Goal: Book appointment/travel/reservation

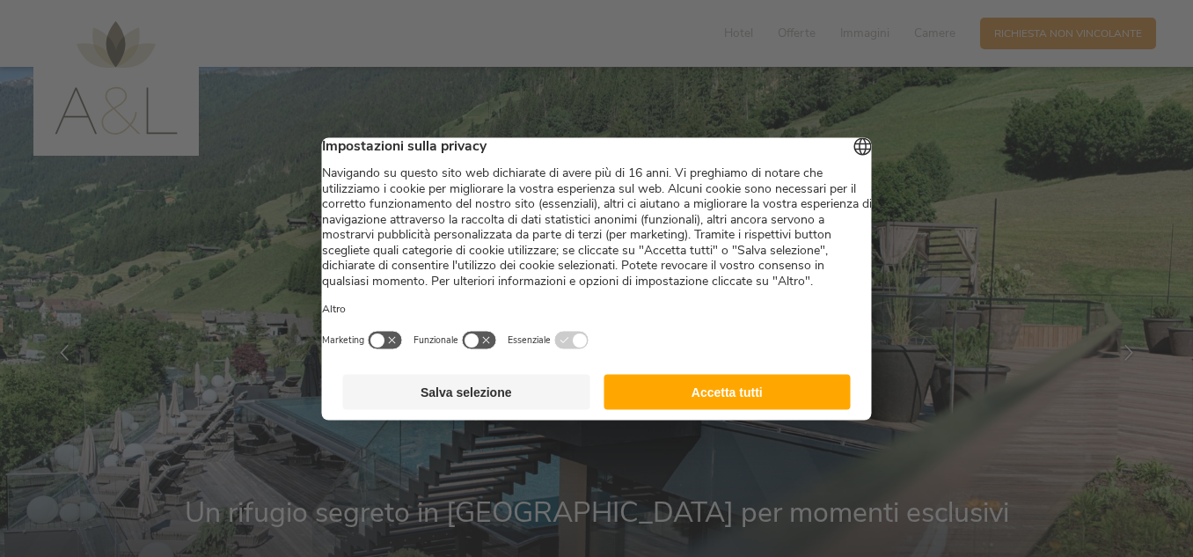
click at [677, 402] on button "Accetta tutti" at bounding box center [727, 391] width 247 height 35
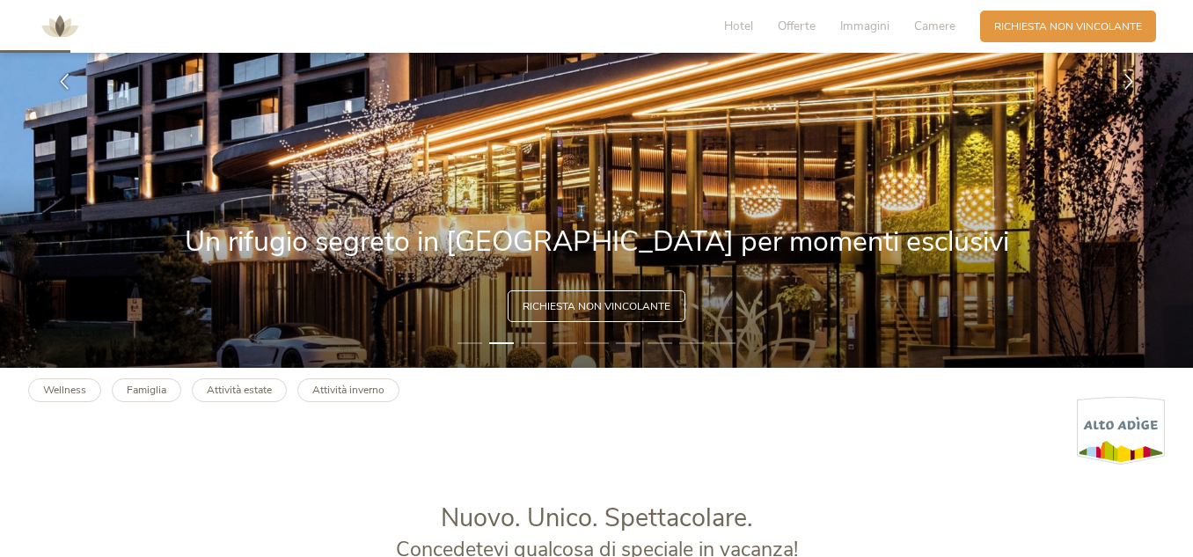
scroll to position [264, 0]
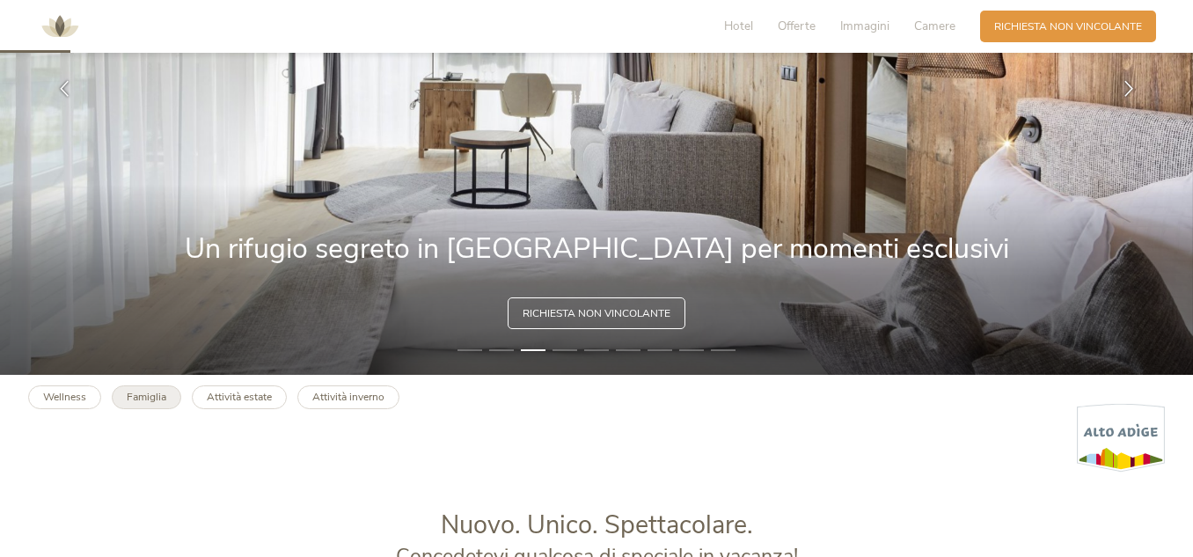
click at [145, 395] on b "Famiglia" at bounding box center [147, 397] width 40 height 14
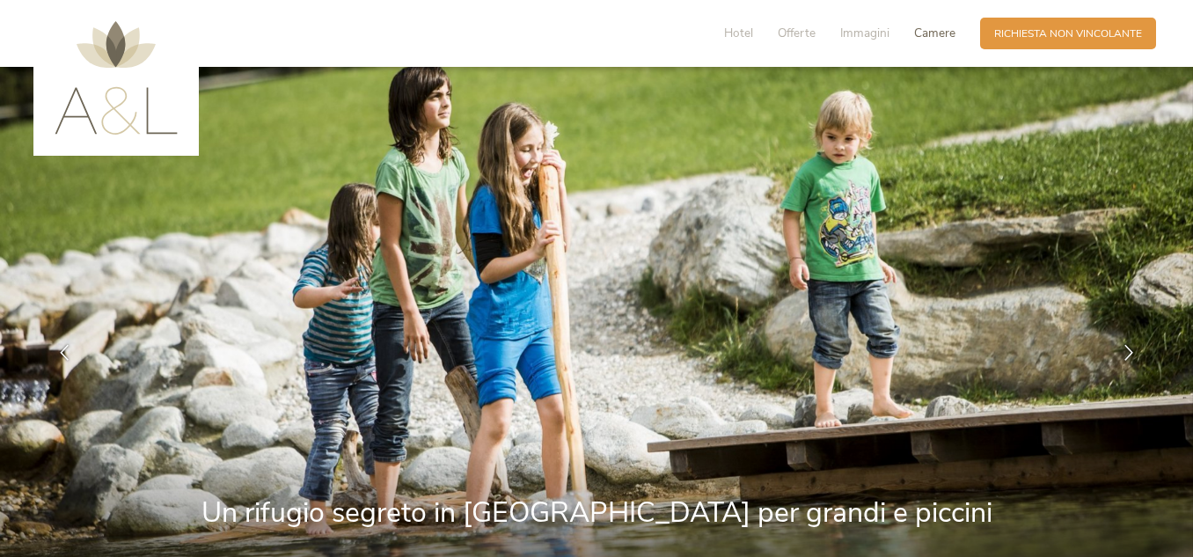
click at [926, 40] on span "Camere" at bounding box center [934, 33] width 41 height 17
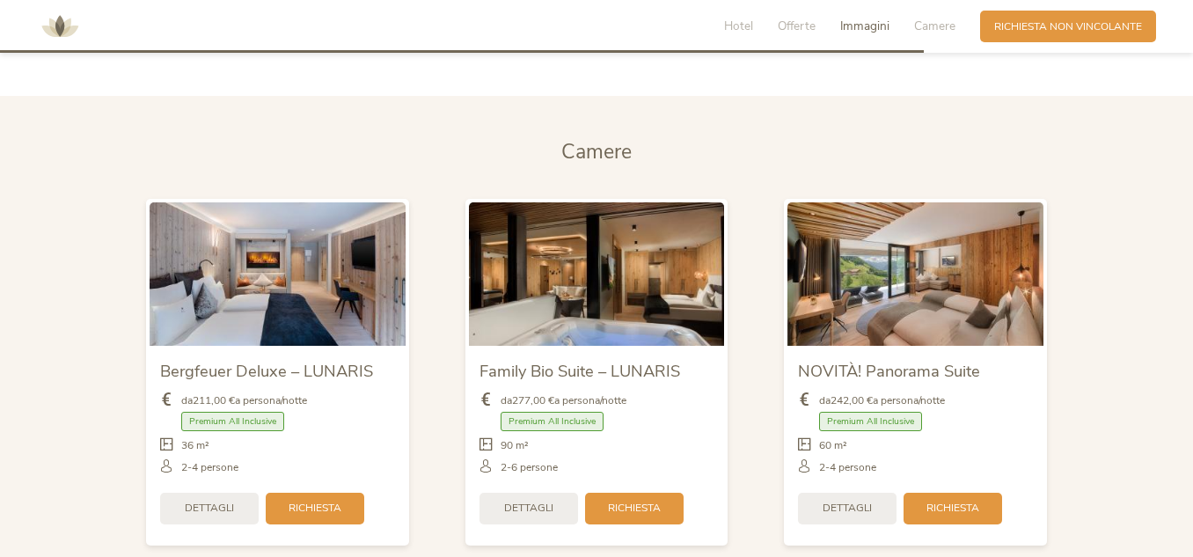
scroll to position [3413, 0]
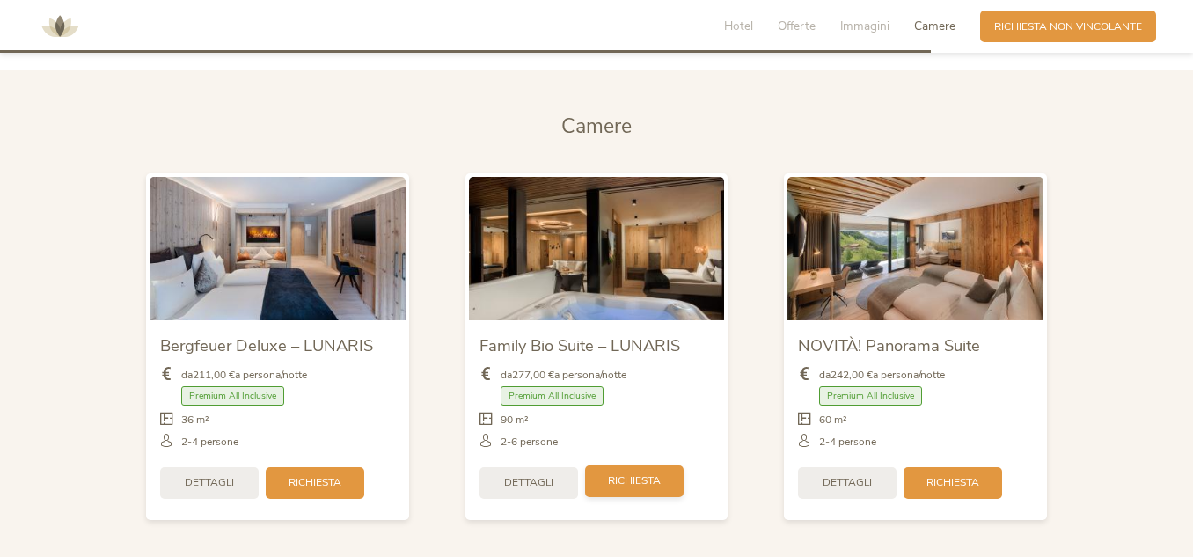
click at [619, 485] on span "Richiesta" at bounding box center [634, 480] width 53 height 15
click at [641, 481] on span "Richiesta" at bounding box center [634, 480] width 53 height 15
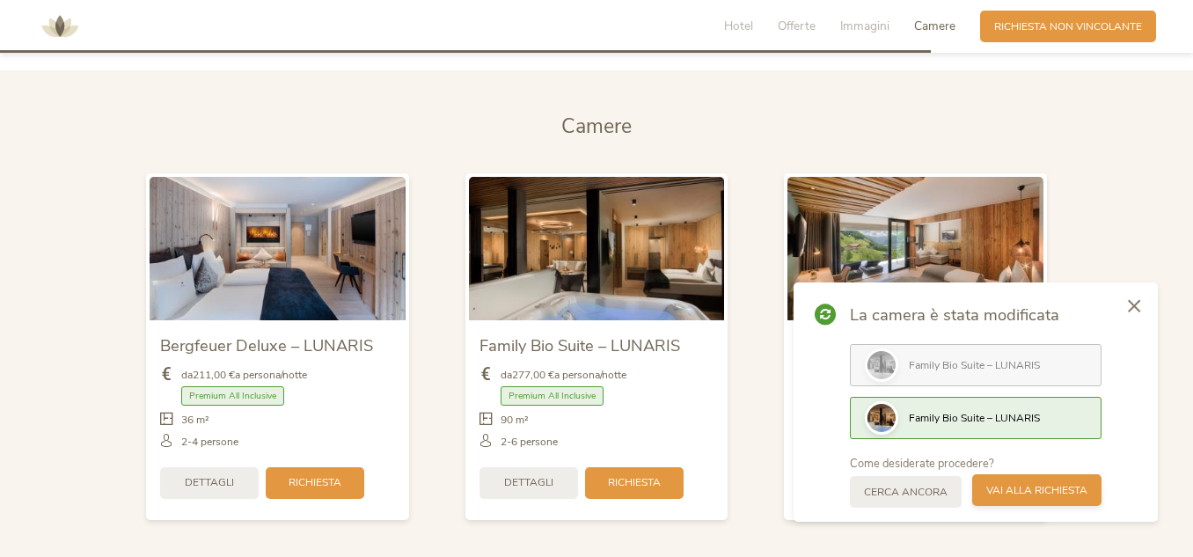
click at [1044, 490] on span "Vai alla richiesta" at bounding box center [1037, 490] width 101 height 15
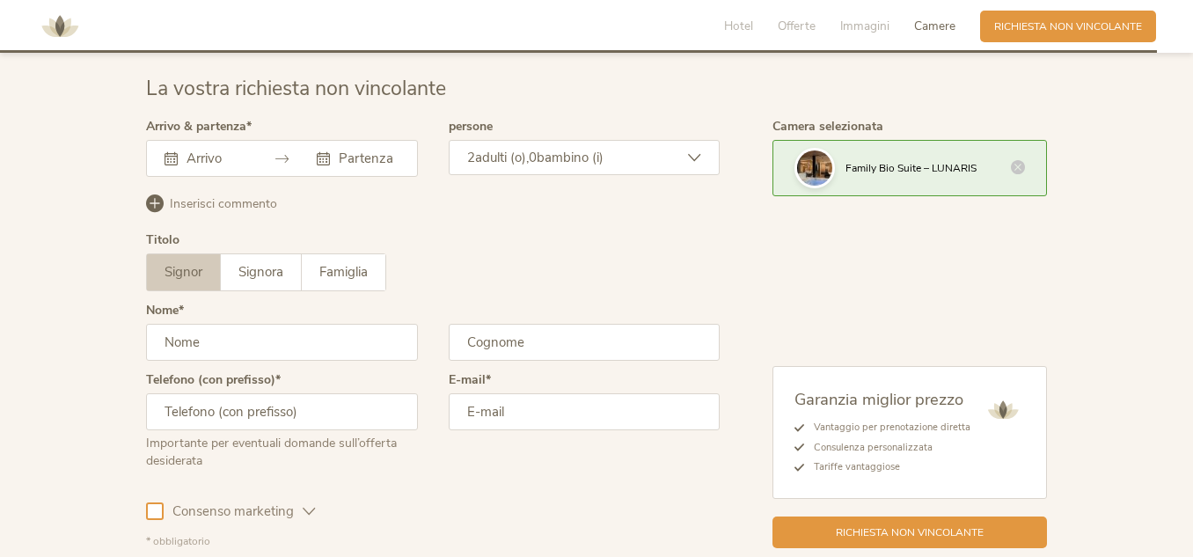
scroll to position [4248, 0]
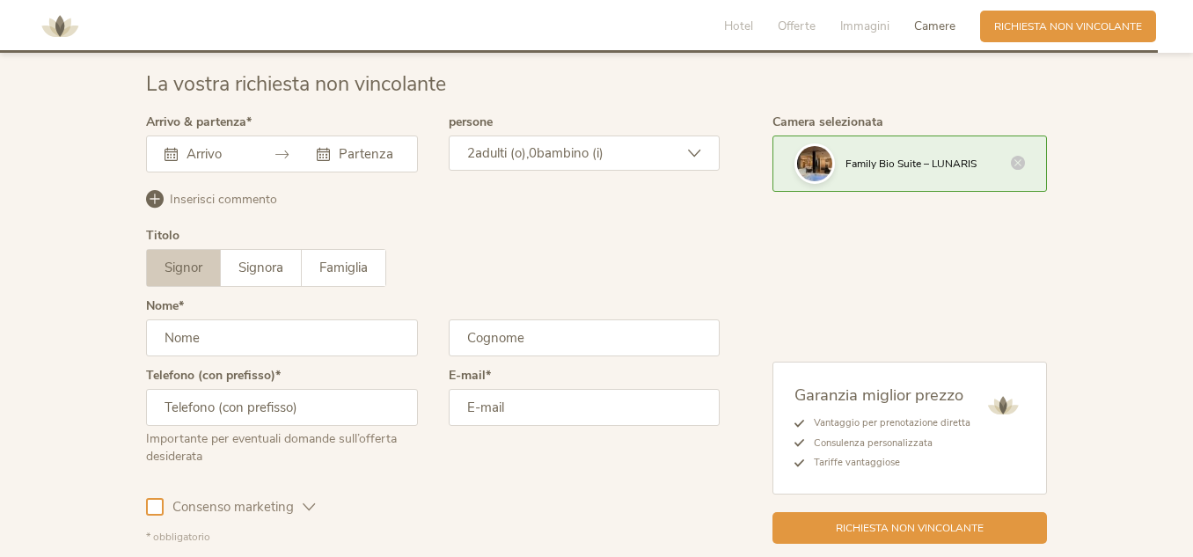
click at [231, 150] on input "text" at bounding box center [214, 154] width 64 height 18
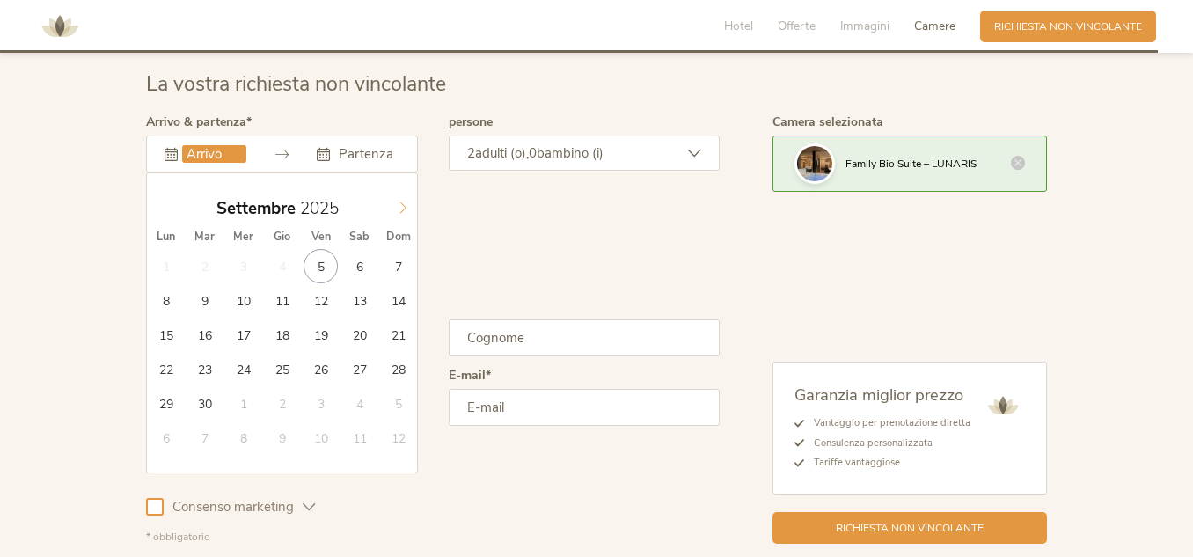
click at [406, 205] on icon at bounding box center [403, 208] width 12 height 12
type input "2026"
click at [406, 205] on icon at bounding box center [403, 208] width 12 height 12
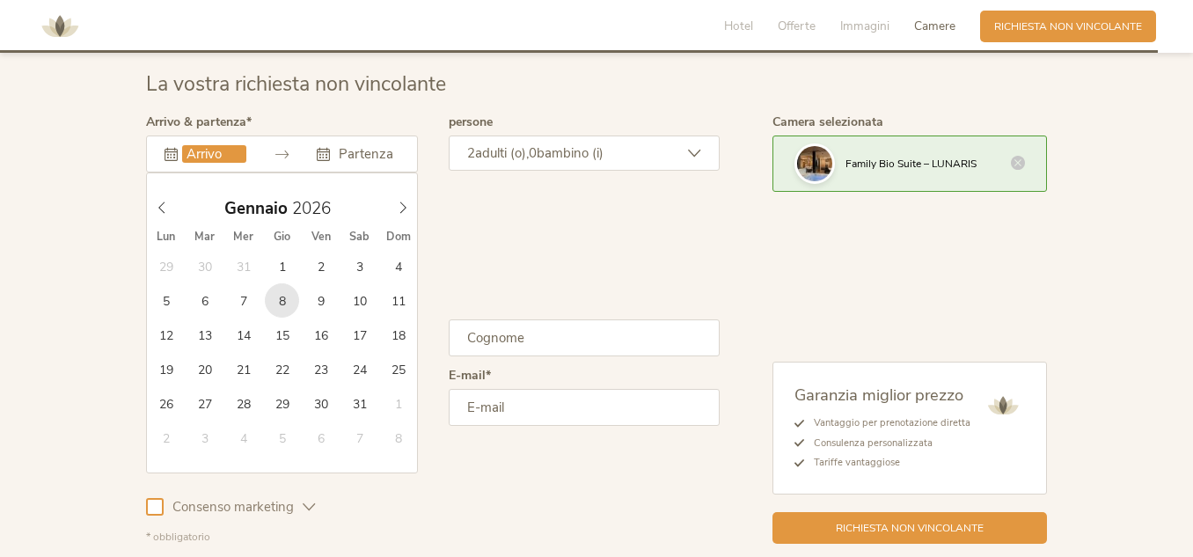
type input "[DATE]"
type input "2026"
type input "[DATE]"
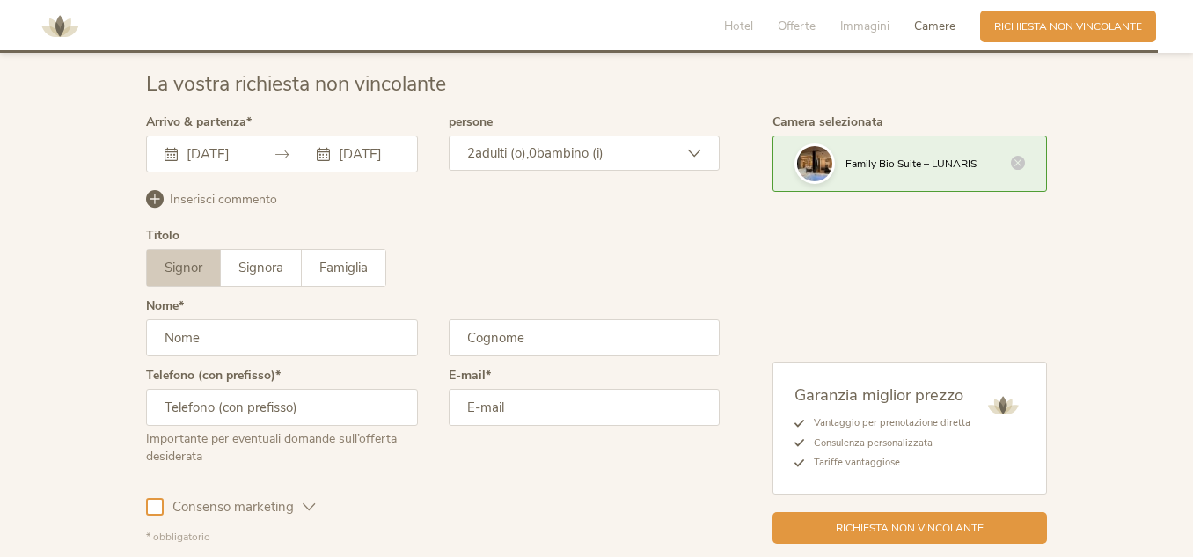
click at [515, 149] on span "adulti (o)," at bounding box center [502, 153] width 54 height 18
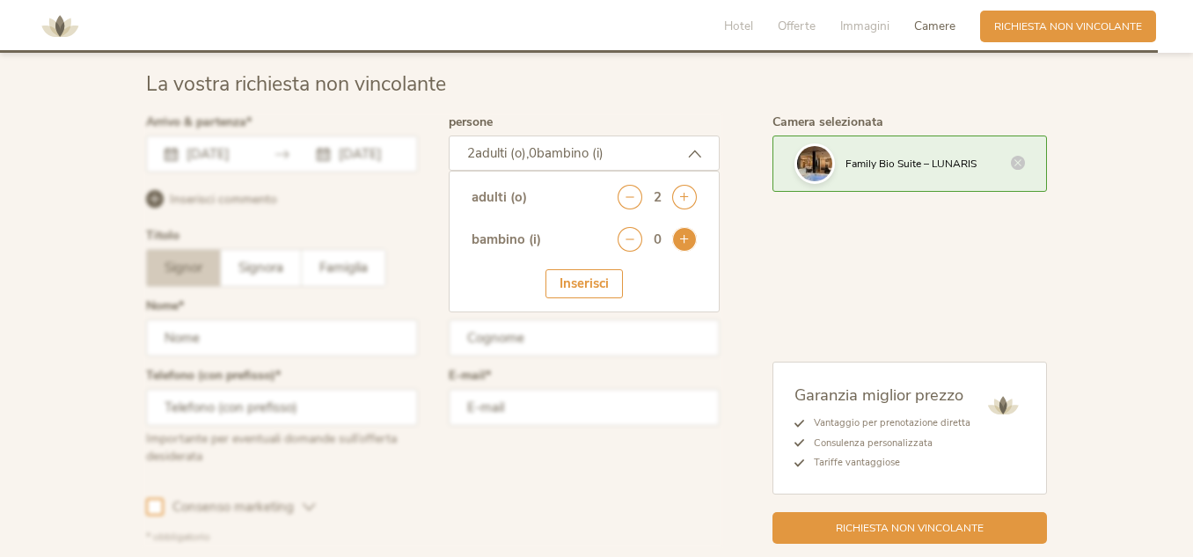
click at [681, 241] on icon at bounding box center [684, 239] width 25 height 25
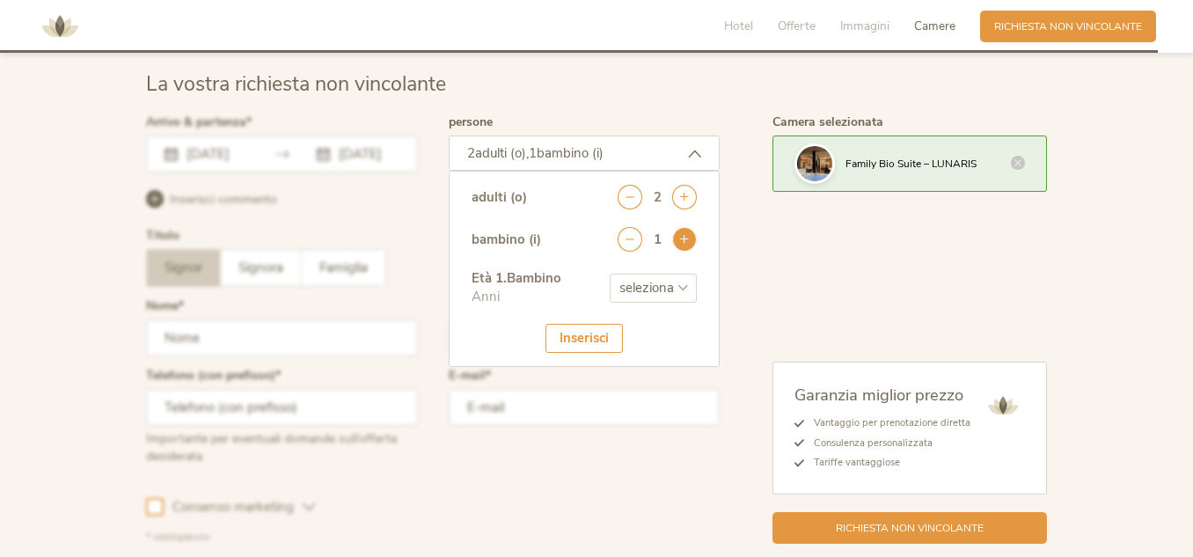
click at [681, 241] on icon at bounding box center [684, 239] width 25 height 25
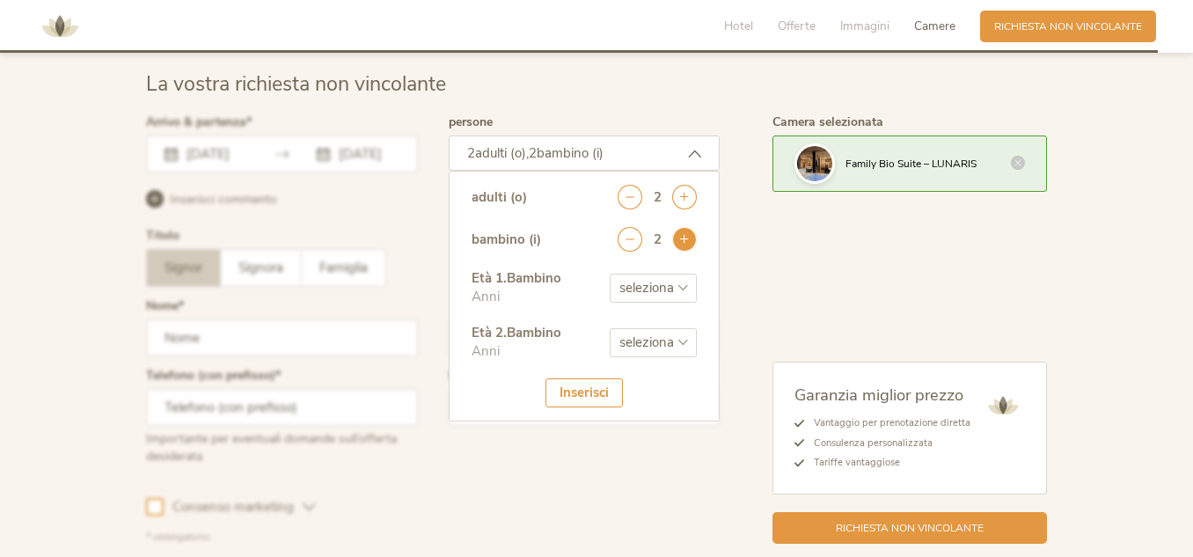
click at [681, 241] on icon at bounding box center [684, 239] width 25 height 25
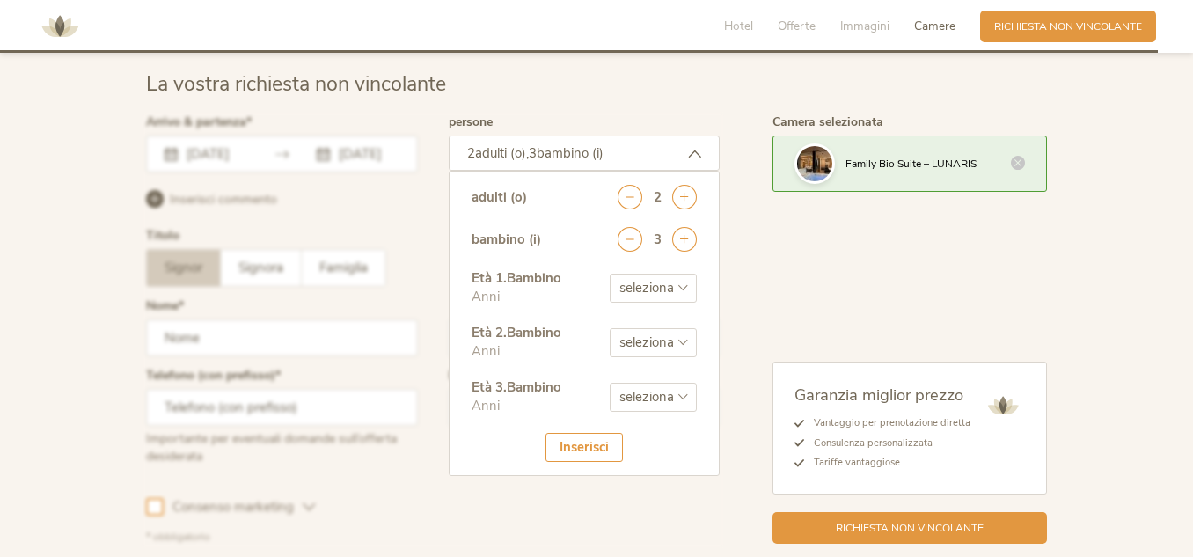
click at [663, 295] on select "seleziona 0 1 2 3 4 5 6 7 8 9 10 11 12 13 14 15 16 17" at bounding box center [653, 288] width 87 height 29
select select "9"
click at [610, 274] on select "seleziona 0 1 2 3 4 5 6 7 8 9 10 11 12 13 14 15 16 17" at bounding box center [653, 288] width 87 height 29
click at [657, 337] on select "seleziona 0 1 2 3 4 5 6 7 8 9 10 11 12 13 14 15 16 17" at bounding box center [653, 342] width 87 height 29
select select "5"
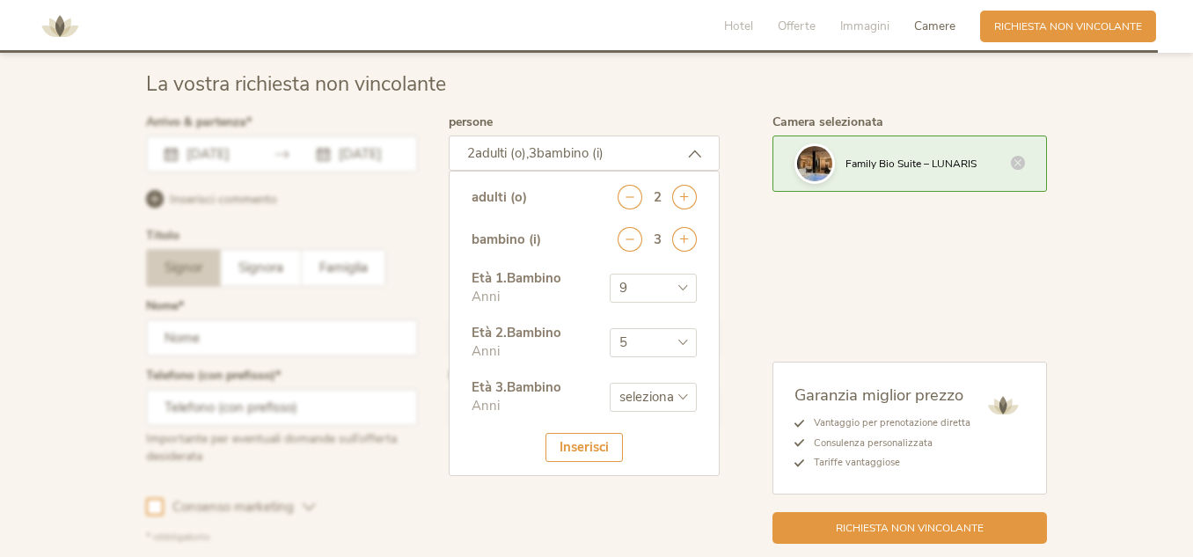
click at [610, 328] on select "seleziona 0 1 2 3 4 5 6 7 8 9 10 11 12 13 14 15 16 17" at bounding box center [653, 342] width 87 height 29
click at [649, 397] on select "seleziona 0 1 2 3 4 5 6 7 8 9 10 11 12 13 14 15 16 17" at bounding box center [653, 397] width 87 height 29
select select "3"
click at [610, 383] on select "seleziona 0 1 2 3 4 5 6 7 8 9 10 11 12 13 14 15 16 17" at bounding box center [653, 397] width 87 height 29
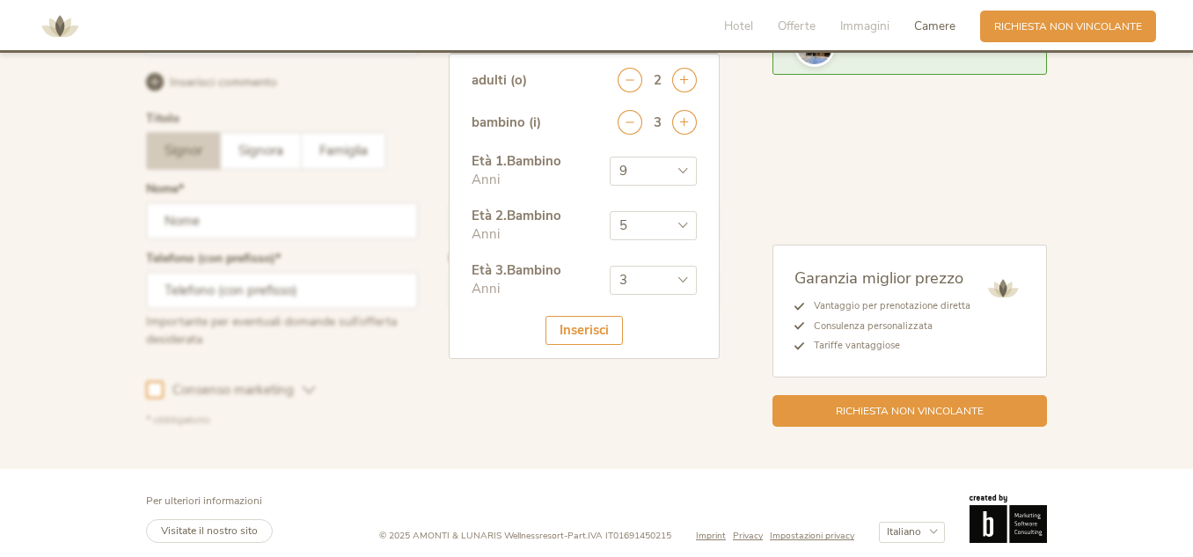
scroll to position [4376, 0]
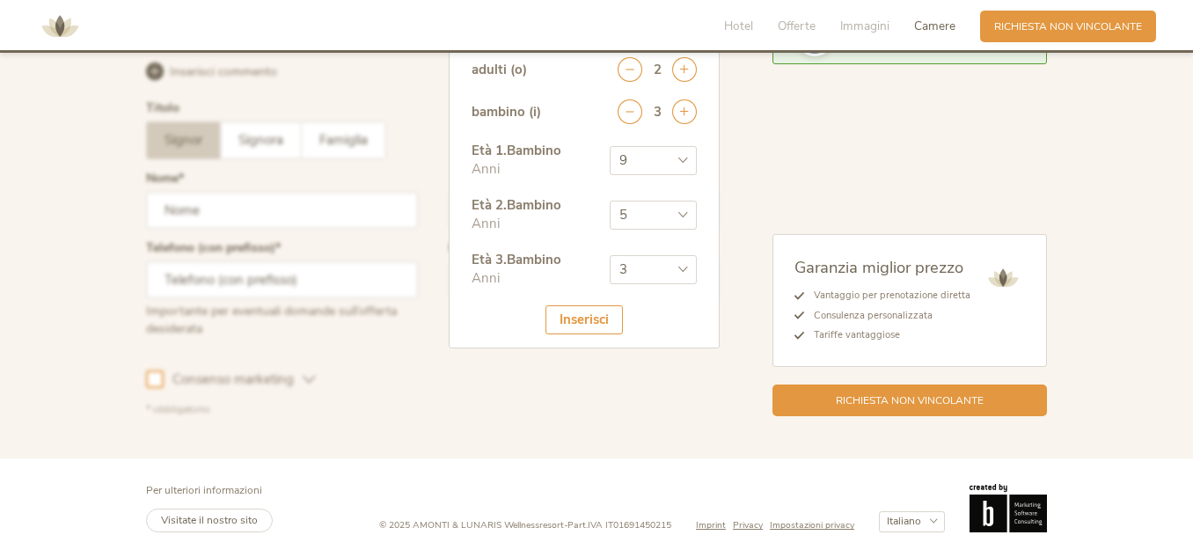
click at [563, 324] on div "Inserisci" at bounding box center [584, 319] width 77 height 29
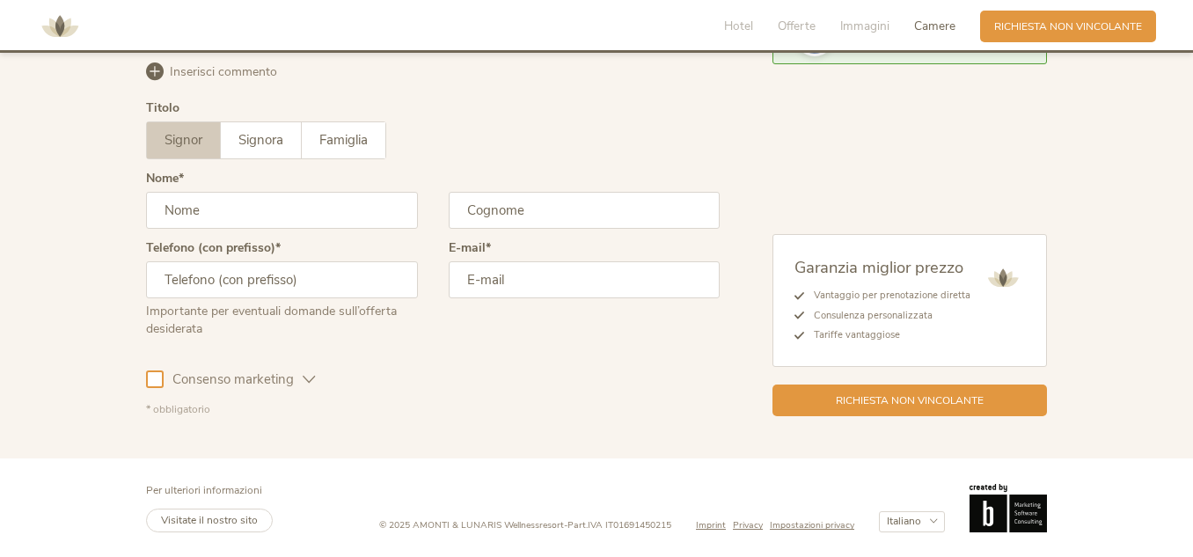
click at [262, 213] on input "text" at bounding box center [282, 210] width 272 height 37
type input "[PERSON_NAME]"
click at [496, 206] on input "text" at bounding box center [585, 210] width 272 height 37
type input "[PERSON_NAME]"
click at [349, 280] on input "text" at bounding box center [282, 279] width 272 height 37
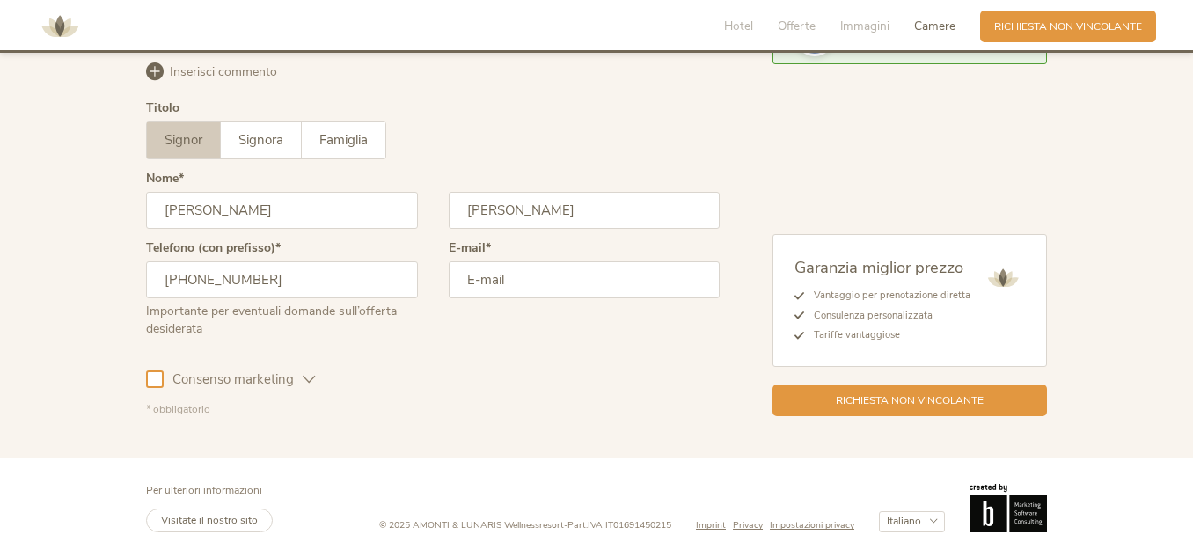
type input "[PHONE_NUMBER]"
click at [522, 289] on input "email" at bounding box center [585, 279] width 272 height 37
type input "[EMAIL_ADDRESS][DOMAIN_NAME]"
click at [153, 380] on div at bounding box center [155, 380] width 18 height 18
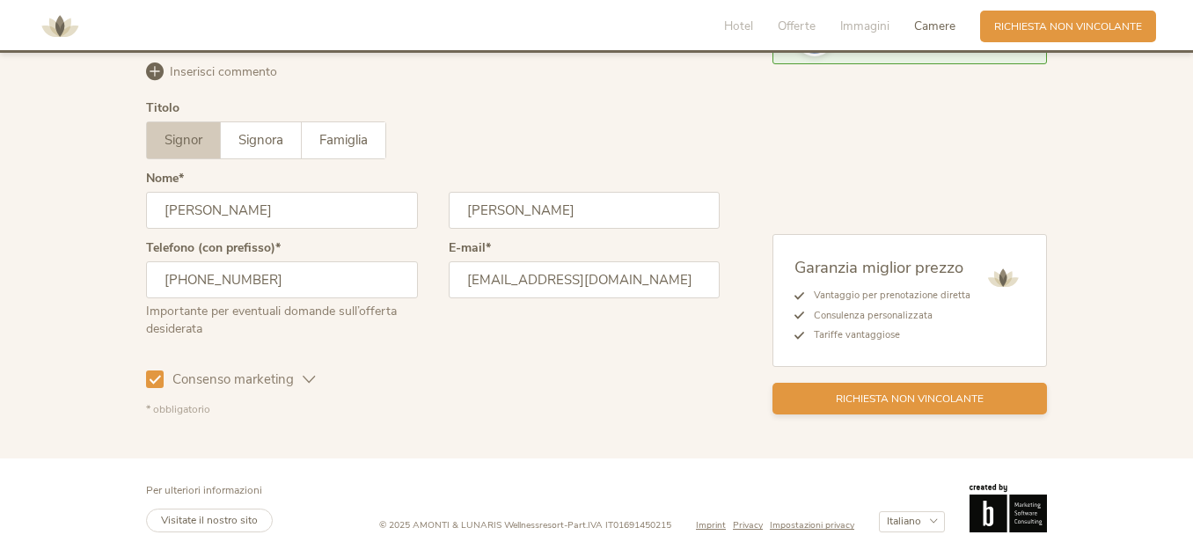
click at [911, 398] on span "Richiesta non vincolante" at bounding box center [910, 399] width 148 height 15
